Goal: Task Accomplishment & Management: Manage account settings

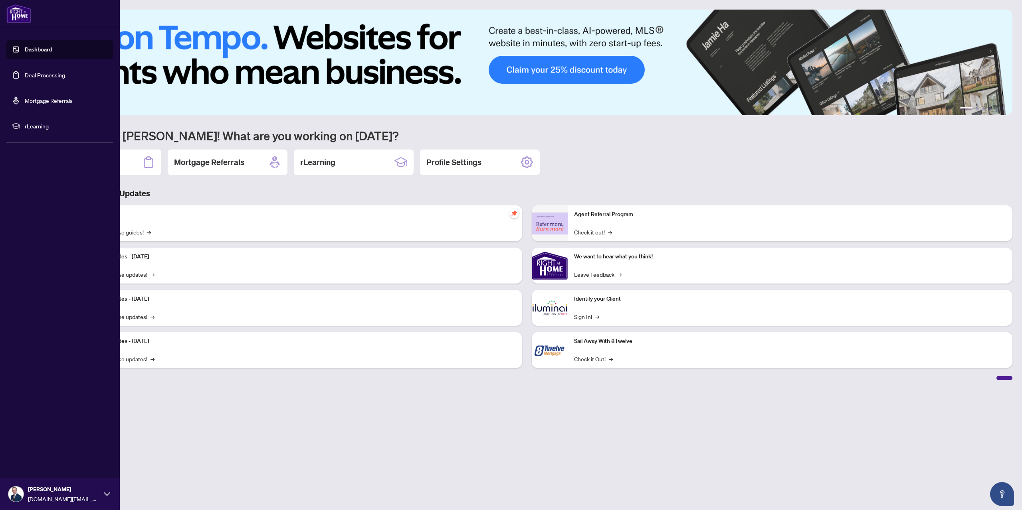
click at [53, 75] on link "Deal Processing" at bounding box center [45, 74] width 40 height 7
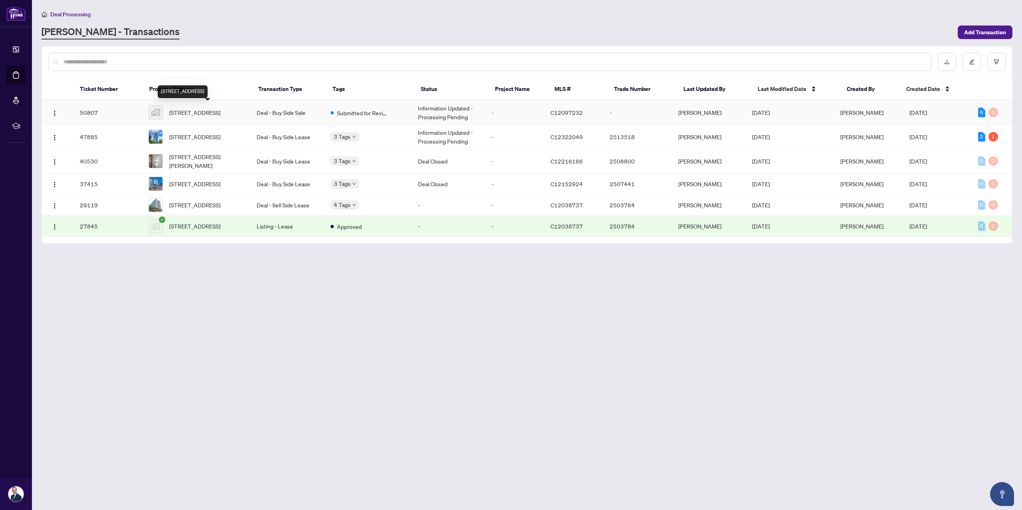
click at [196, 108] on span "[STREET_ADDRESS]" at bounding box center [194, 112] width 51 height 9
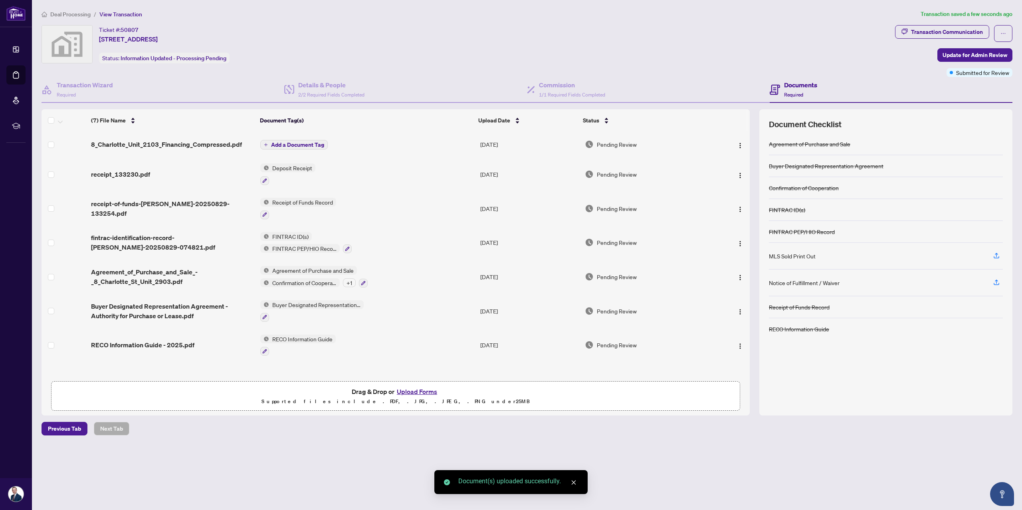
click at [283, 142] on span "Add a Document Tag" at bounding box center [297, 145] width 53 height 6
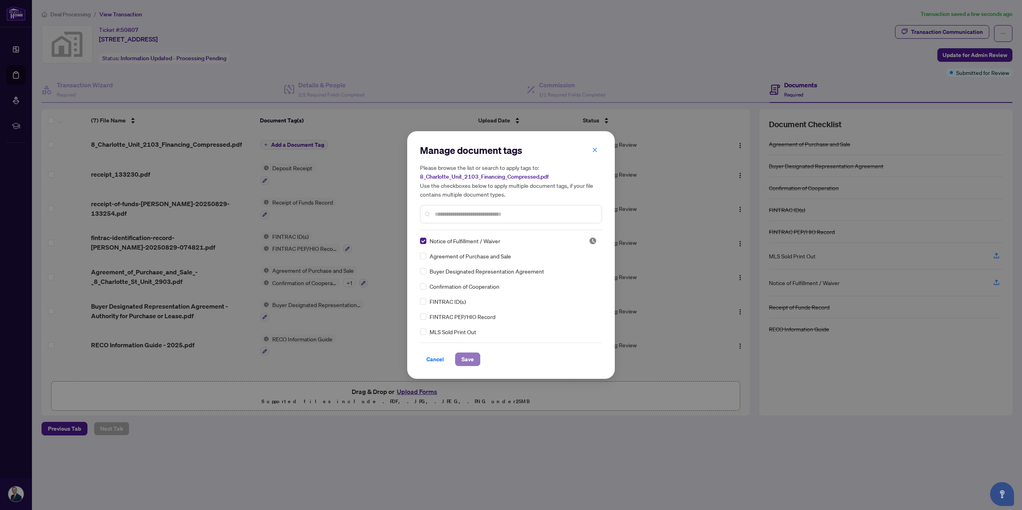
click at [473, 360] on button "Save" at bounding box center [467, 360] width 25 height 14
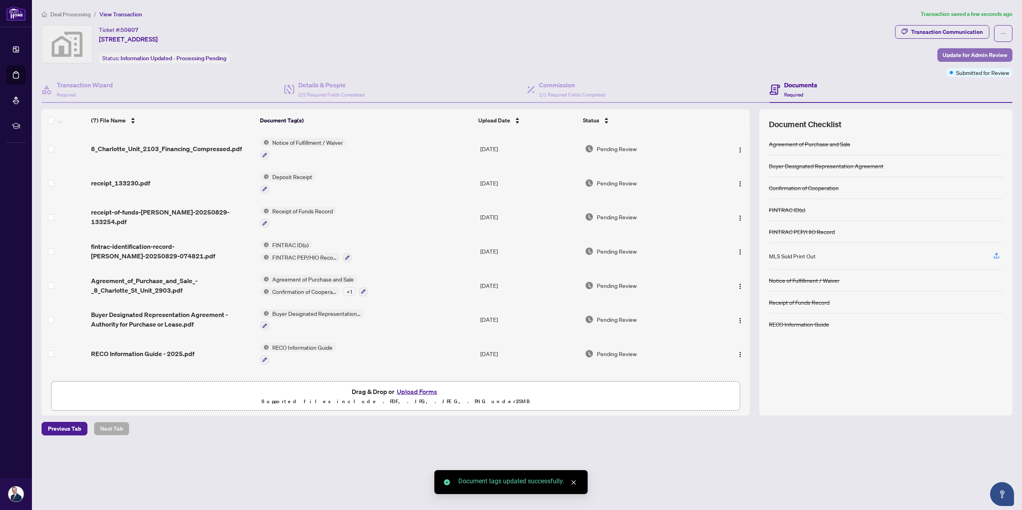
click at [979, 55] on span "Update for Admin Review" at bounding box center [974, 55] width 65 height 13
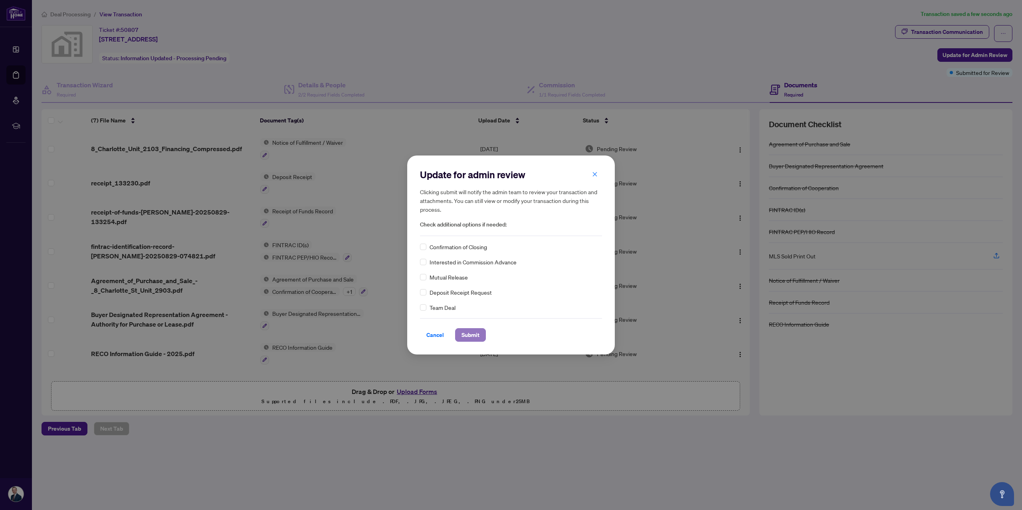
click at [477, 332] on span "Submit" at bounding box center [470, 335] width 18 height 13
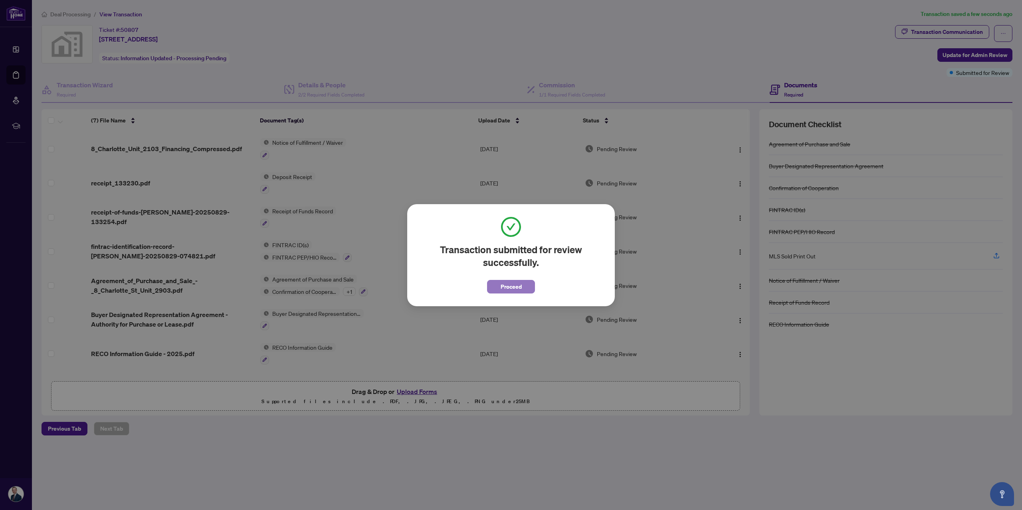
click at [502, 292] on span "Proceed" at bounding box center [510, 287] width 21 height 13
